Goal: Task Accomplishment & Management: Complete application form

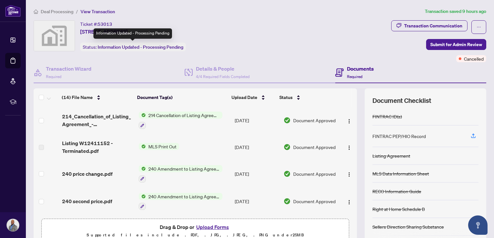
scroll to position [276, 0]
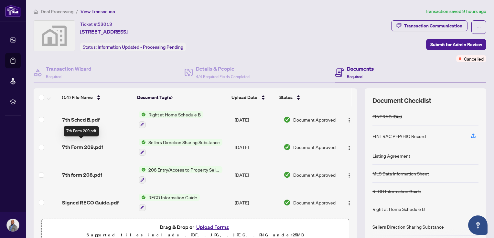
click at [100, 143] on span "7th Form 209.pdf" at bounding box center [82, 147] width 41 height 8
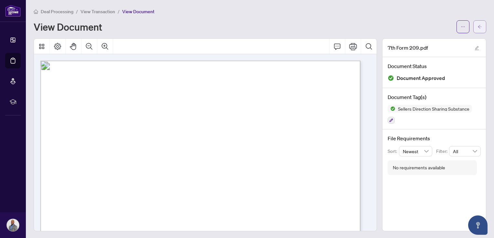
click at [473, 28] on button "button" at bounding box center [479, 26] width 13 height 13
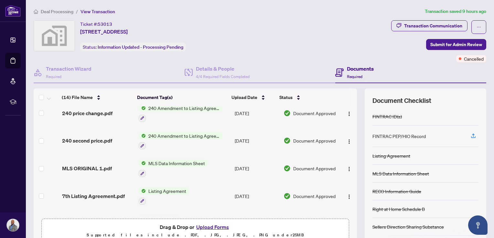
scroll to position [61, 0]
click at [192, 163] on span "MLS Data Information Sheet" at bounding box center [177, 162] width 62 height 7
click at [217, 165] on td "MLS Data Information Sheet" at bounding box center [184, 168] width 96 height 28
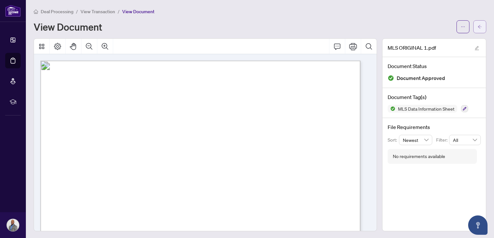
click at [477, 29] on span "button" at bounding box center [479, 27] width 5 height 10
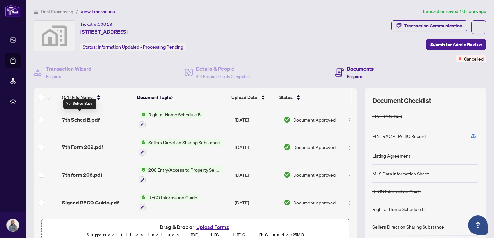
click at [96, 116] on span "7th Sched B.pdf" at bounding box center [80, 120] width 37 height 8
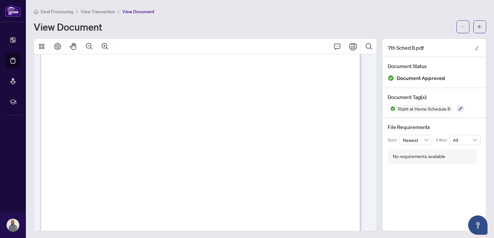
scroll to position [140, 0]
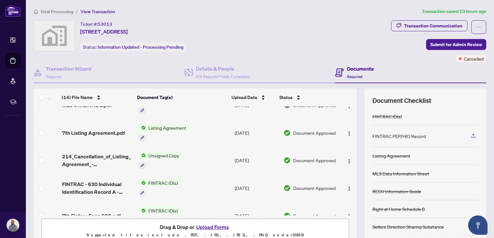
scroll to position [125, 0]
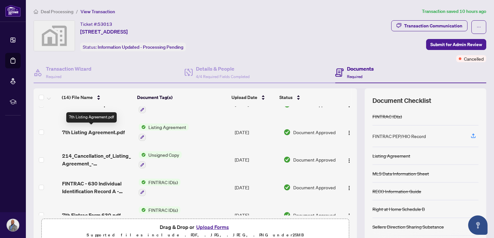
click at [116, 134] on span "7th Listing Agreement.pdf" at bounding box center [93, 133] width 63 height 8
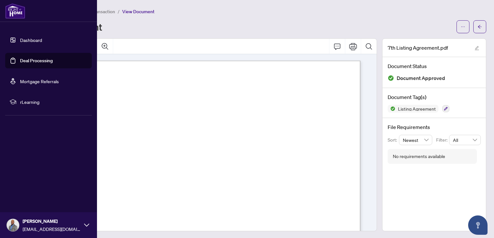
click at [20, 64] on link "Deal Processing" at bounding box center [36, 61] width 33 height 6
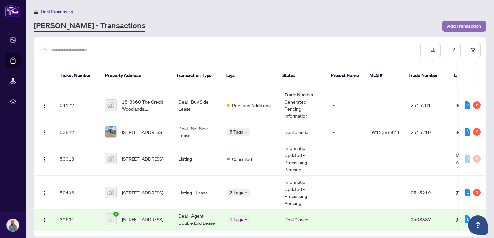
click at [472, 23] on span "Add Transaction" at bounding box center [464, 26] width 34 height 10
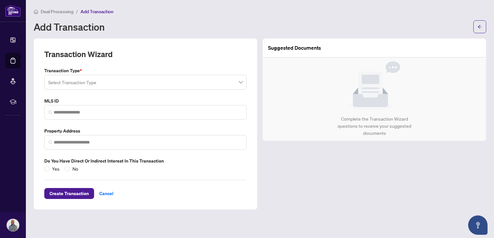
click at [122, 79] on input "search" at bounding box center [142, 83] width 189 height 14
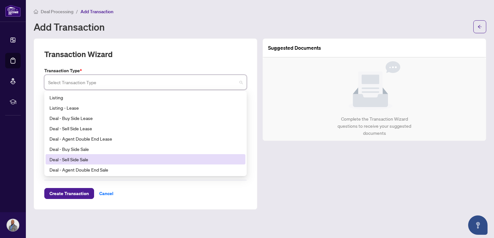
click at [93, 157] on div "Deal - Sell Side Sale" at bounding box center [145, 159] width 192 height 7
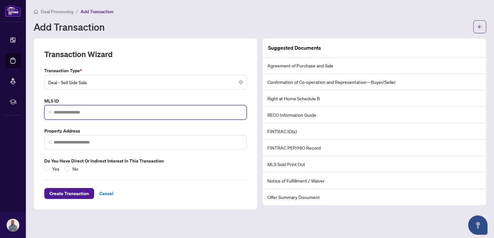
click at [84, 113] on input "search" at bounding box center [148, 112] width 189 height 7
